Goal: Find specific page/section: Find specific page/section

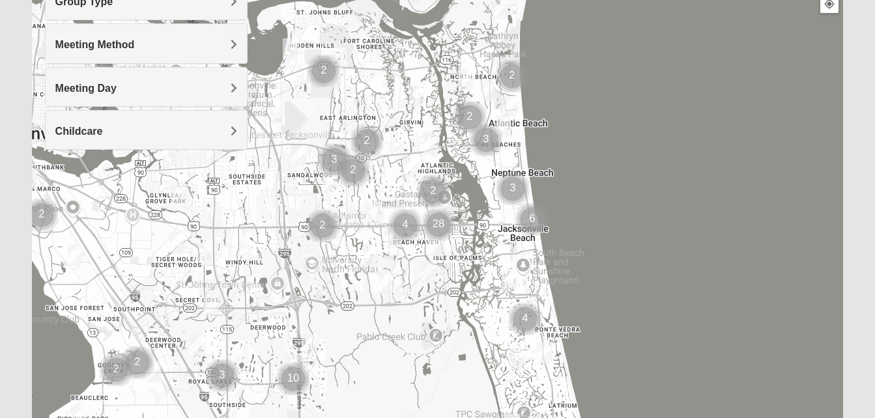
scroll to position [182, 0]
click at [439, 216] on img "Cluster of 28 groups" at bounding box center [438, 223] width 33 height 33
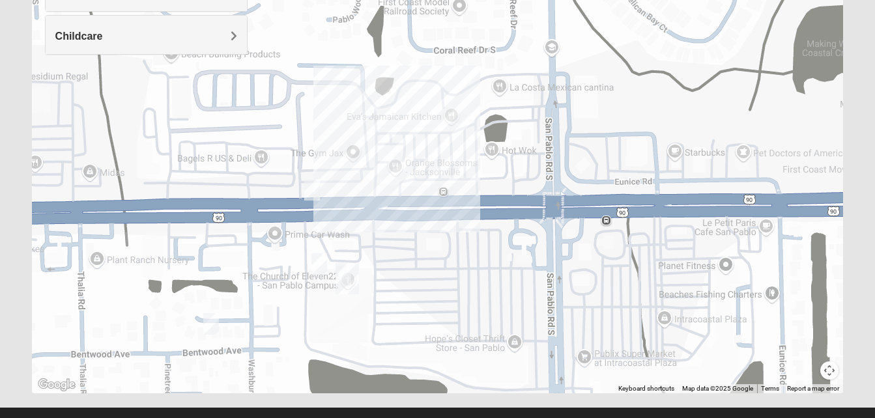
scroll to position [278, 0]
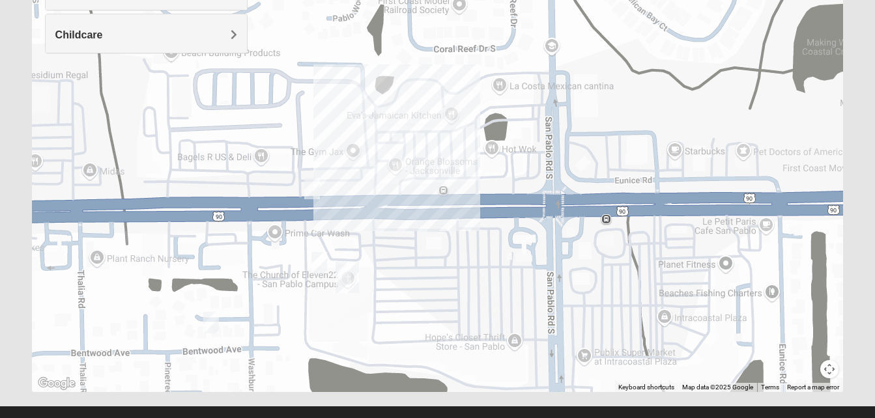
click at [351, 274] on img "San Pablo" at bounding box center [347, 277] width 23 height 31
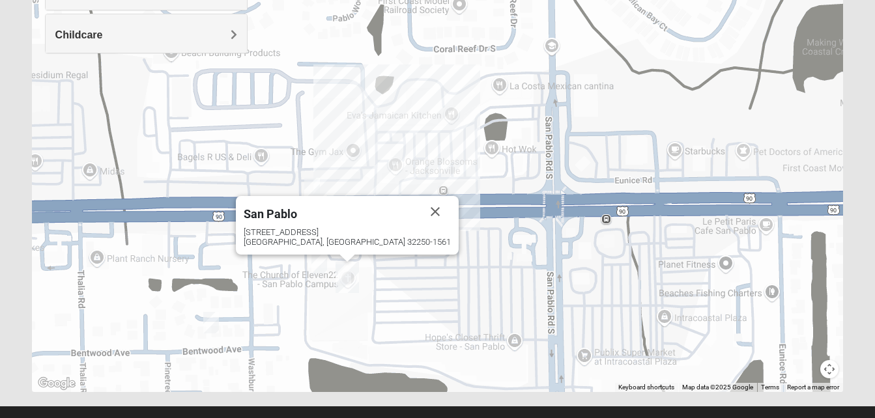
click at [351, 274] on img "San Pablo" at bounding box center [347, 277] width 23 height 31
click at [420, 215] on button "Close" at bounding box center [435, 211] width 31 height 31
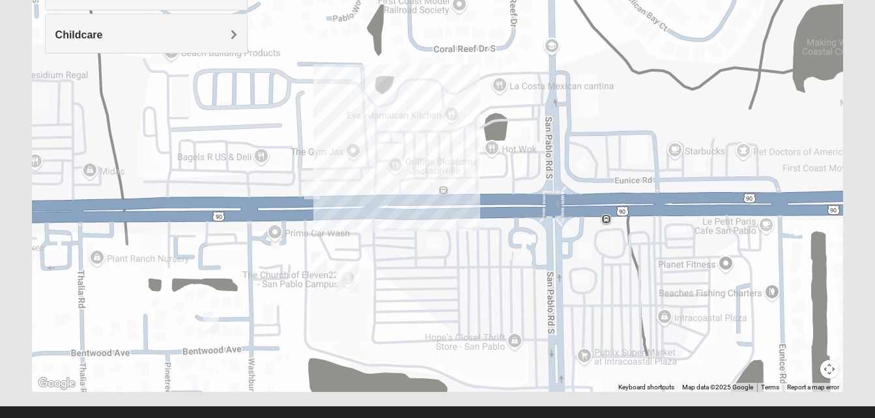
click at [338, 205] on div "To navigate, press the arrow keys." at bounding box center [438, 131] width 812 height 521
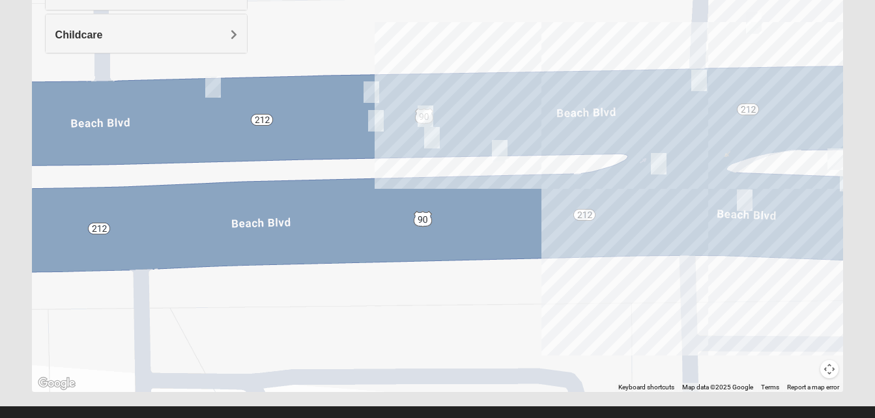
click at [745, 201] on img "1825 Mens Sells 32250" at bounding box center [745, 201] width 16 height 22
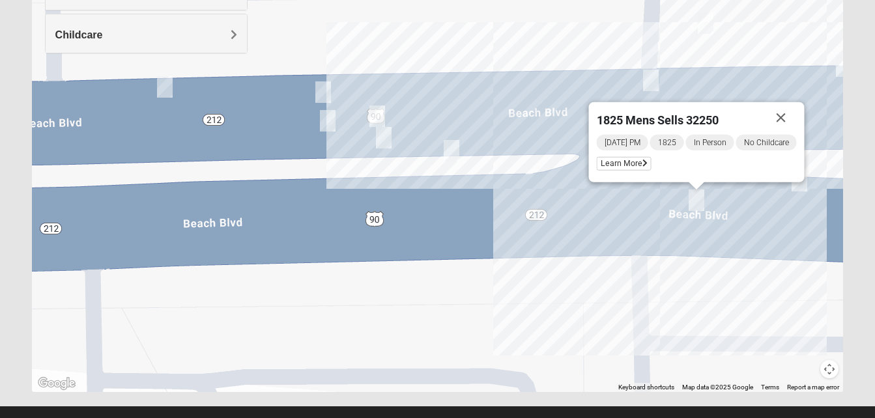
click at [388, 137] on img "On Campus Mens Pacetti 32250" at bounding box center [384, 138] width 16 height 22
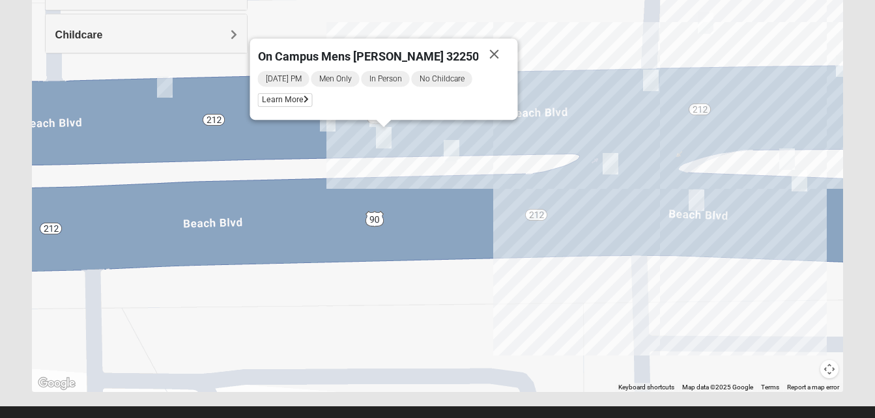
click at [452, 155] on img "On Campus Womens Manfredi 32250" at bounding box center [452, 151] width 16 height 22
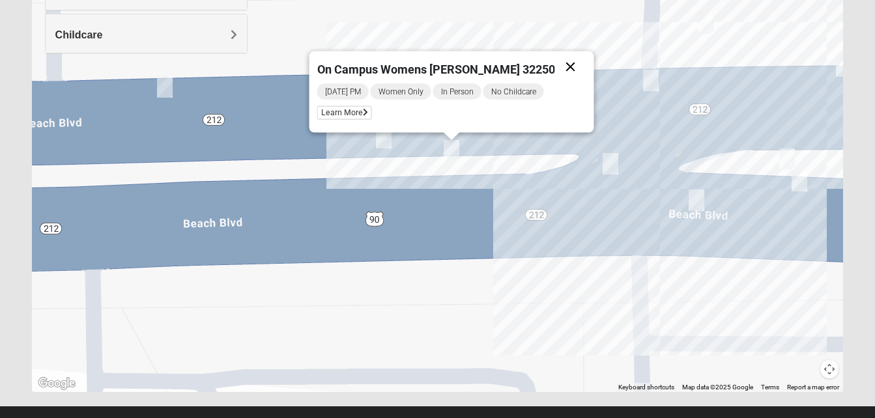
click at [555, 66] on button "Close" at bounding box center [570, 66] width 31 height 31
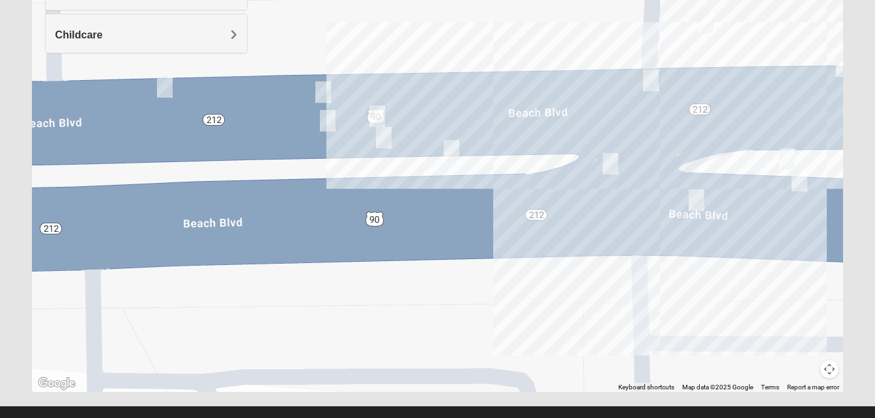
click at [377, 121] on img "On Campus Mixed Long 32250" at bounding box center [377, 117] width 16 height 22
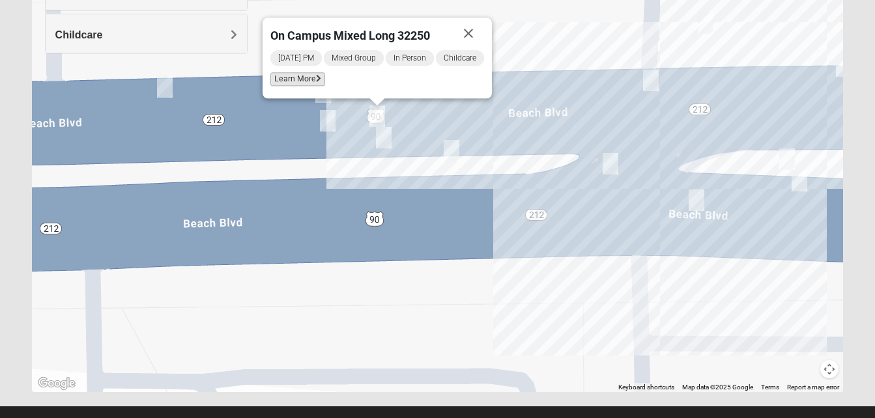
click at [311, 81] on span "Learn More" at bounding box center [297, 79] width 55 height 14
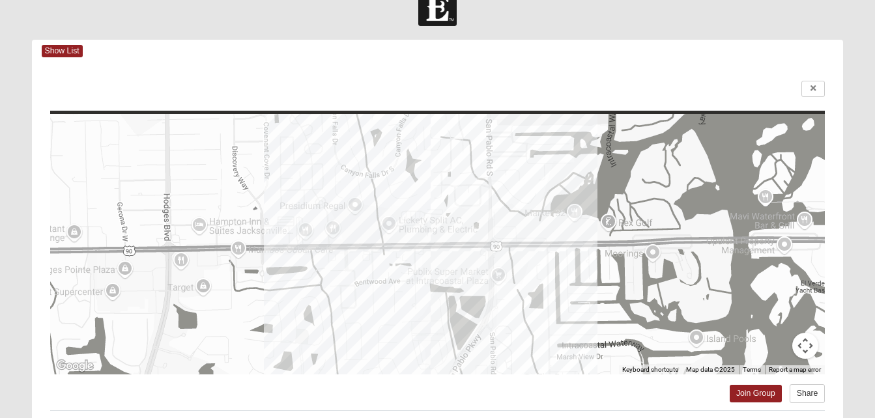
scroll to position [0, 0]
